Goal: Information Seeking & Learning: Learn about a topic

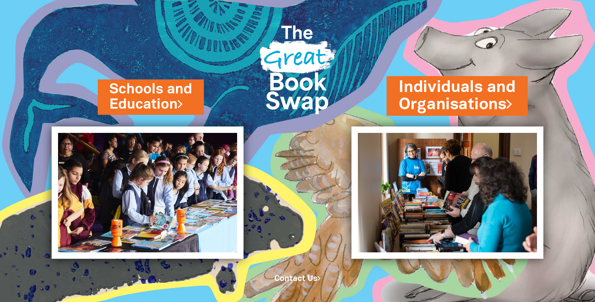
click at [474, 92] on link "Individuals and Organisations" at bounding box center [457, 95] width 117 height 39
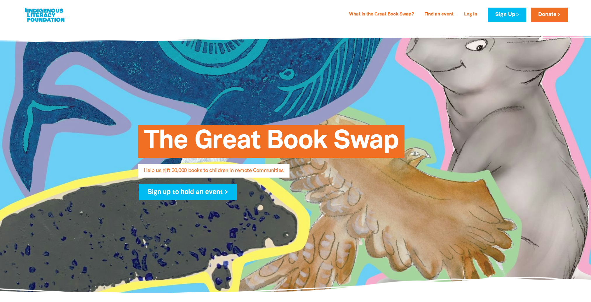
select select "AU"
click at [375, 15] on link "What is the Great Book Swap?" at bounding box center [382, 14] width 72 height 9
select select "AU"
